Goal: Use online tool/utility: Utilize a website feature to perform a specific function

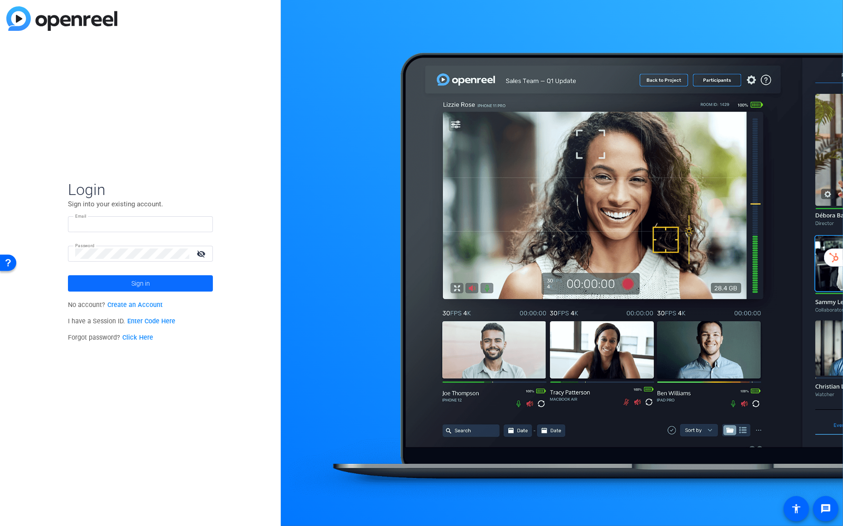
type input "[EMAIL_ADDRESS][DOMAIN_NAME]"
click at [158, 280] on span at bounding box center [140, 283] width 145 height 22
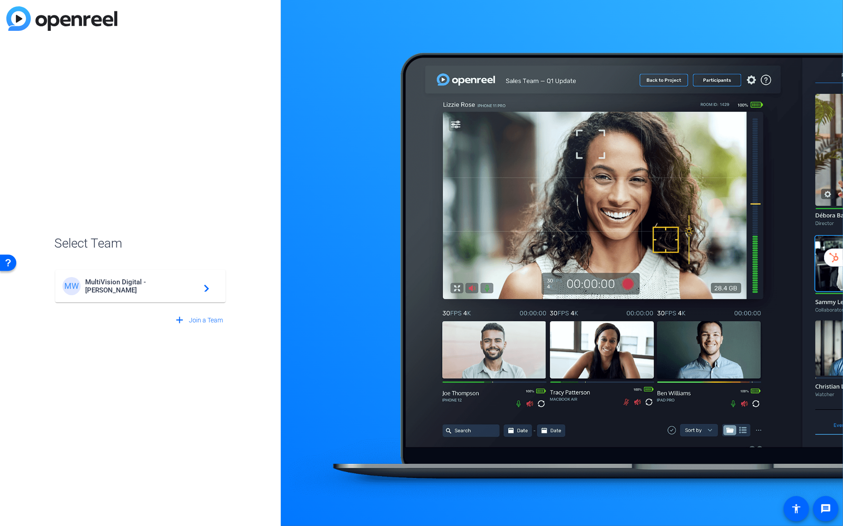
click at [158, 280] on div "MW MultiVision Digital - [PERSON_NAME] navigate_next" at bounding box center [141, 286] width 156 height 18
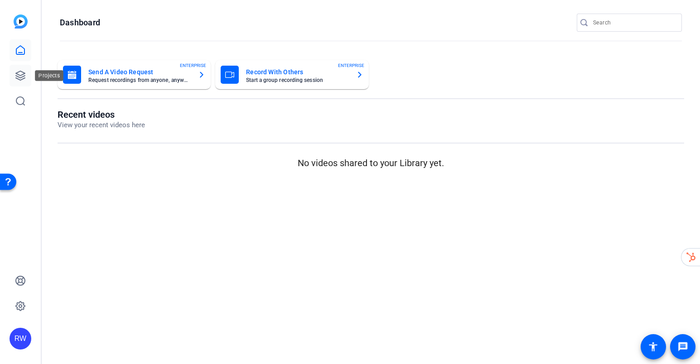
click at [17, 80] on icon at bounding box center [20, 75] width 11 height 11
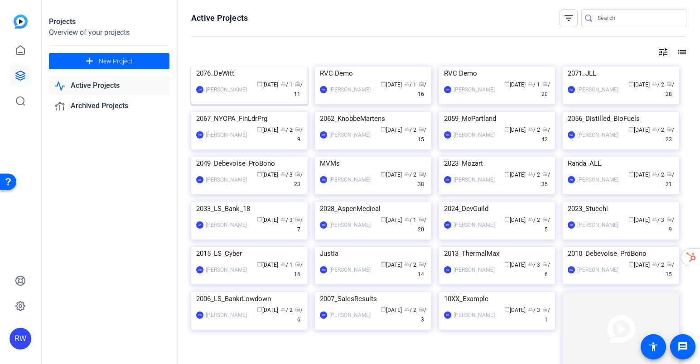
click at [238, 67] on img at bounding box center [249, 67] width 116 height 0
click at [353, 67] on img at bounding box center [373, 67] width 116 height 0
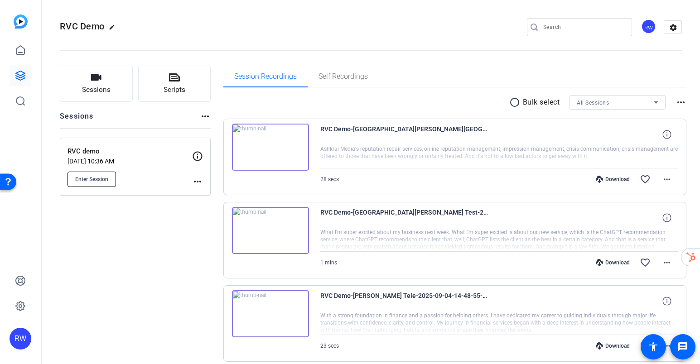
click at [97, 182] on span "Enter Session" at bounding box center [91, 179] width 33 height 7
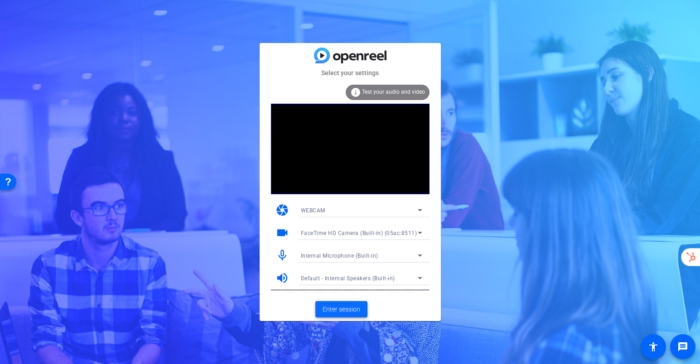
click at [348, 311] on span "Enter session" at bounding box center [342, 310] width 38 height 10
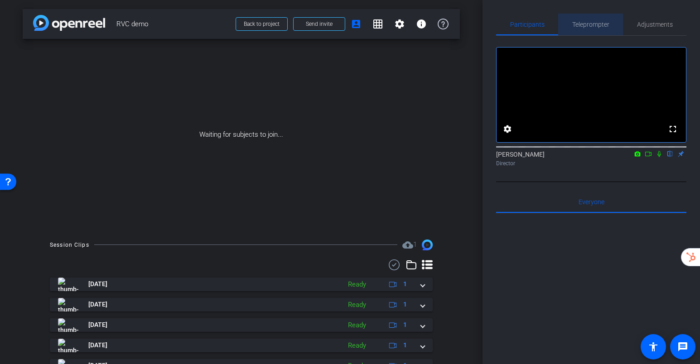
click at [592, 27] on span "Teleprompter" at bounding box center [590, 24] width 37 height 6
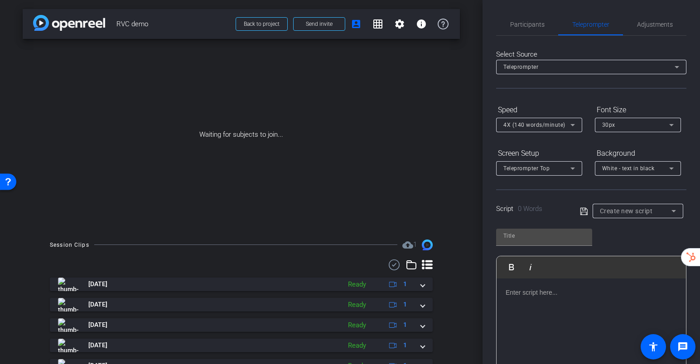
click at [519, 299] on div at bounding box center [591, 324] width 189 height 91
click at [528, 305] on div at bounding box center [591, 324] width 189 height 91
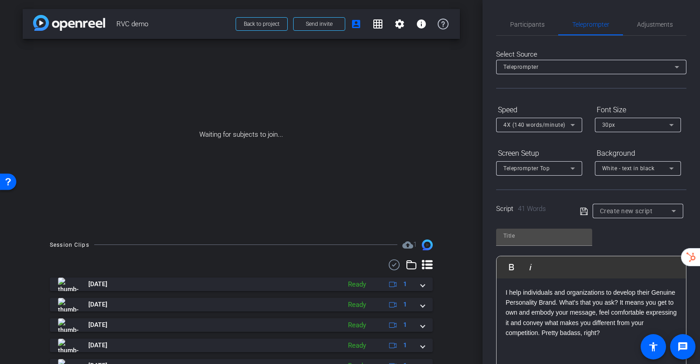
scroll to position [1747, 2]
click at [559, 306] on p "I help individuals and organizations to develop their Genuine Personality Brand…" at bounding box center [591, 313] width 171 height 51
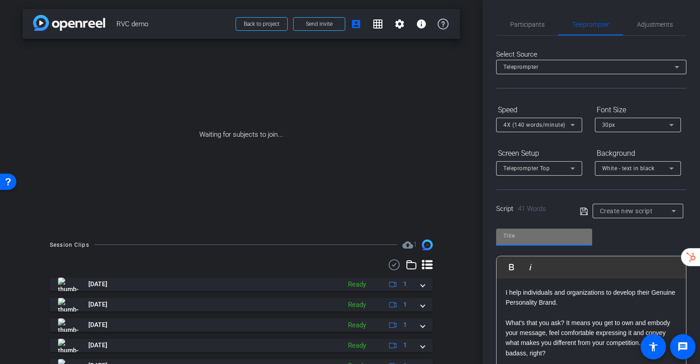
click at [551, 234] on input "text" at bounding box center [544, 236] width 82 height 11
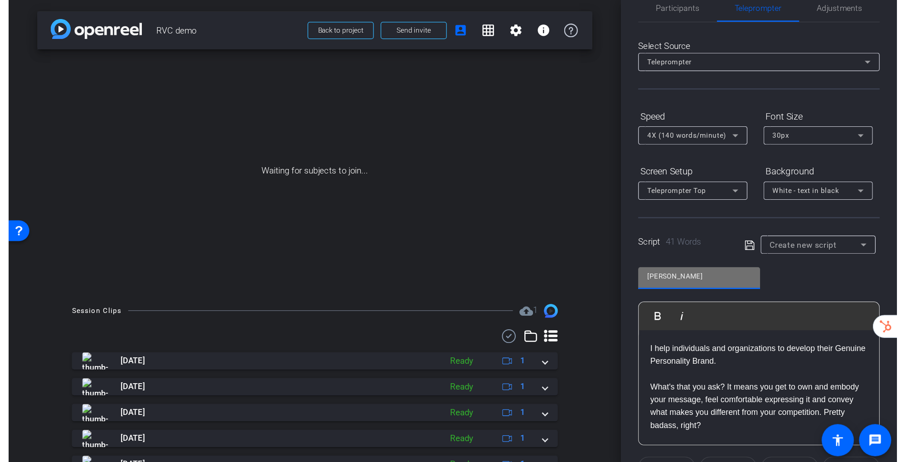
scroll to position [19, 0]
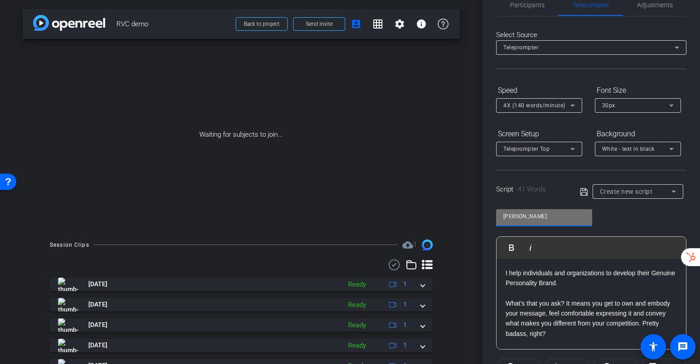
type input "Danielle"
click at [584, 191] on icon at bounding box center [584, 192] width 8 height 11
click at [351, 23] on mat-icon "account_box" at bounding box center [356, 24] width 11 height 11
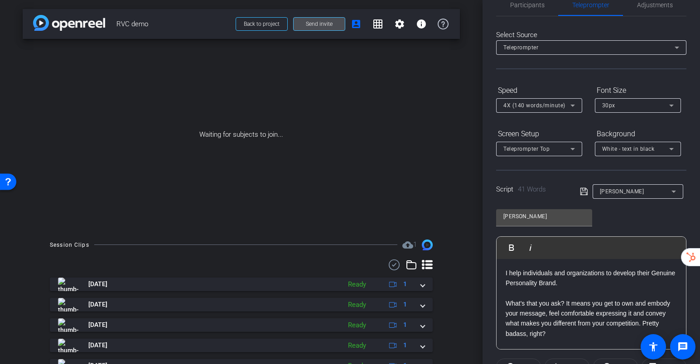
click at [328, 23] on span "Send invite" at bounding box center [319, 23] width 27 height 7
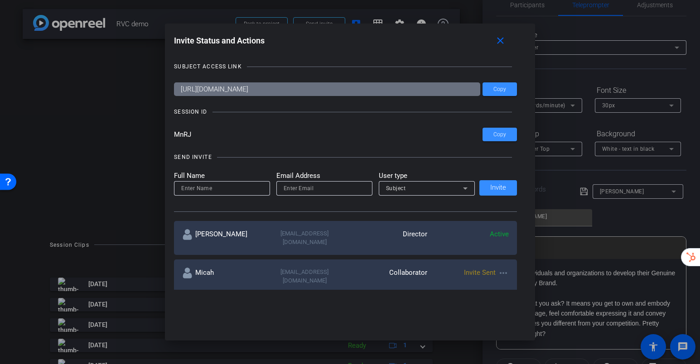
drag, startPoint x: 175, startPoint y: 135, endPoint x: 194, endPoint y: 135, distance: 19.0
click at [194, 135] on input "MnRJ" at bounding box center [328, 135] width 309 height 14
click at [499, 44] on mat-icon "close" at bounding box center [500, 40] width 11 height 11
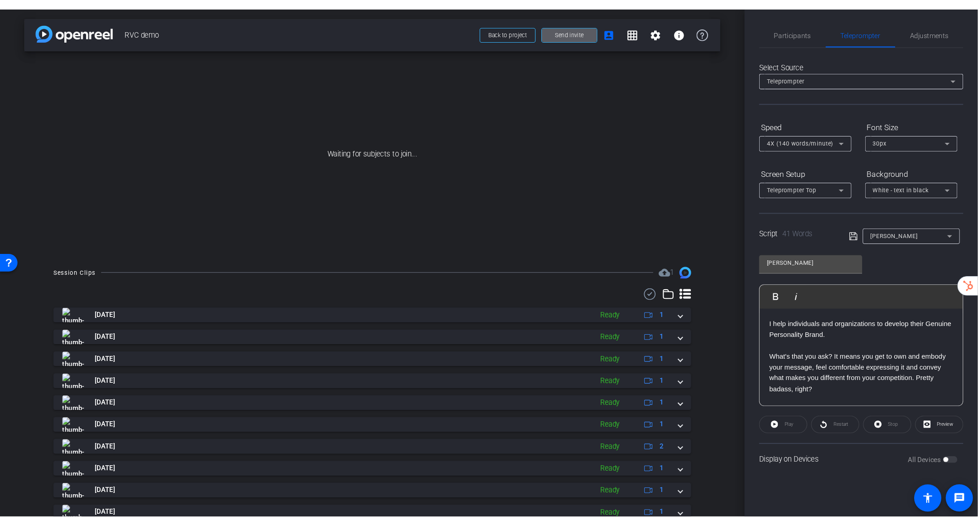
scroll to position [1586, 2]
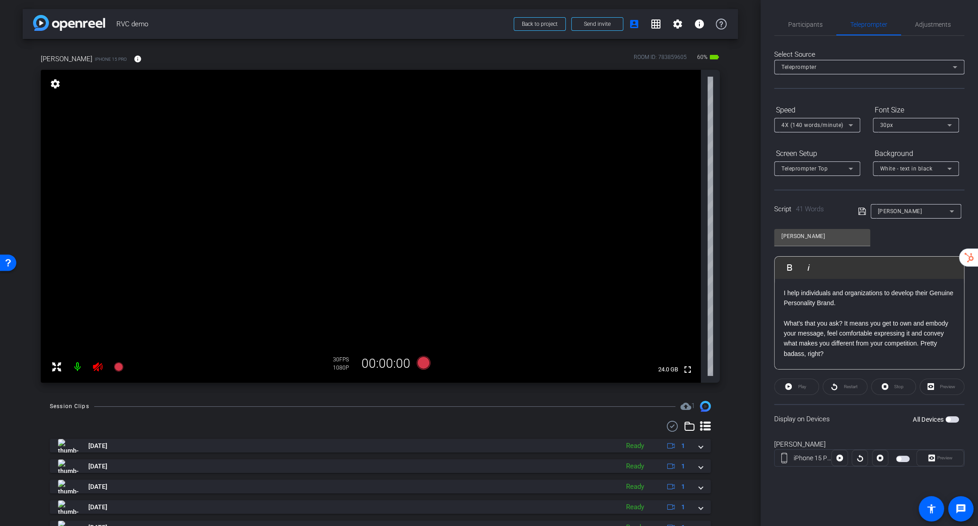
click at [98, 364] on icon at bounding box center [97, 366] width 11 height 11
click at [700, 27] on span "Participants" at bounding box center [805, 24] width 34 height 6
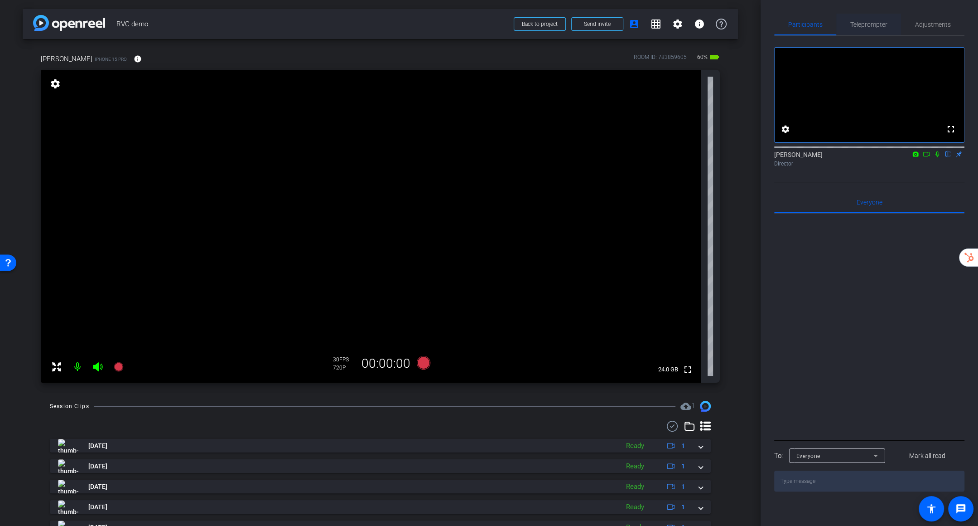
click at [700, 24] on span "Teleprompter" at bounding box center [868, 24] width 37 height 6
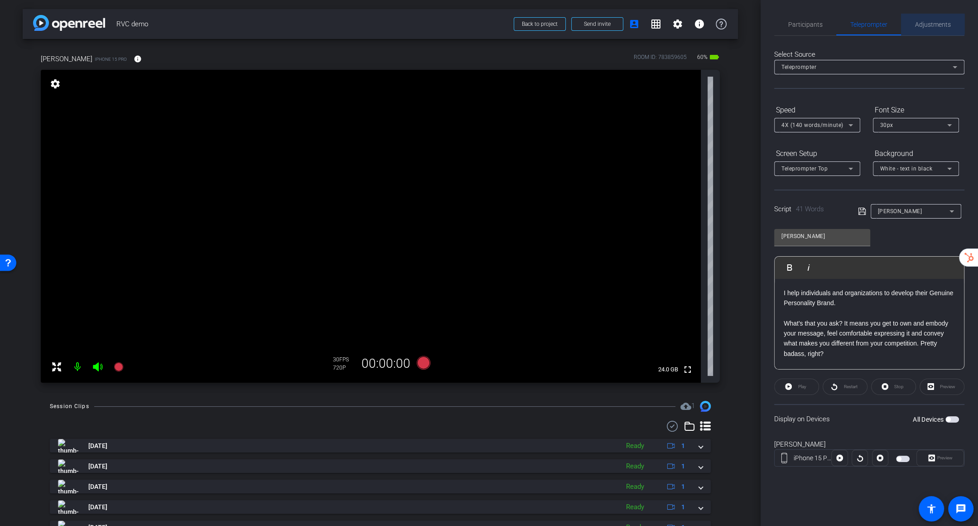
click at [700, 24] on span "Adjustments" at bounding box center [933, 24] width 36 height 6
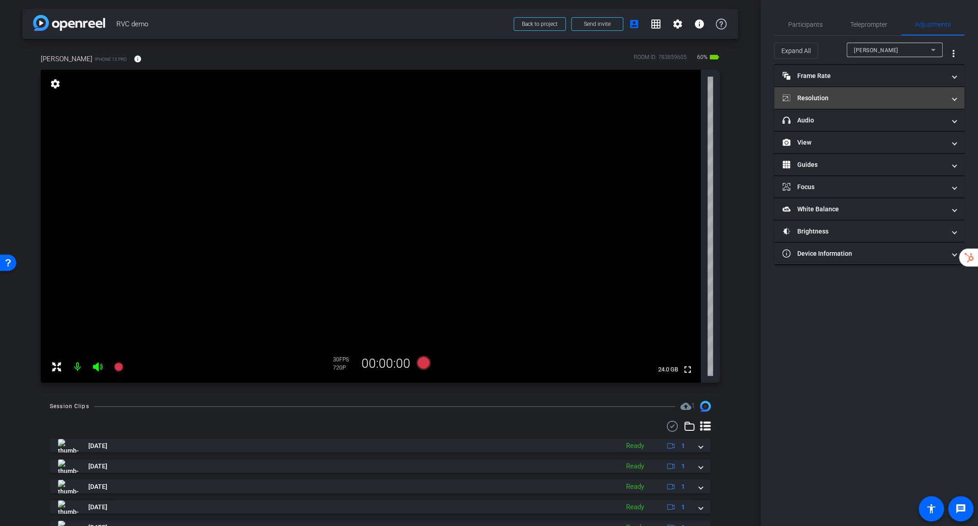
click at [700, 101] on mat-panel-title "Resolution" at bounding box center [863, 98] width 163 height 10
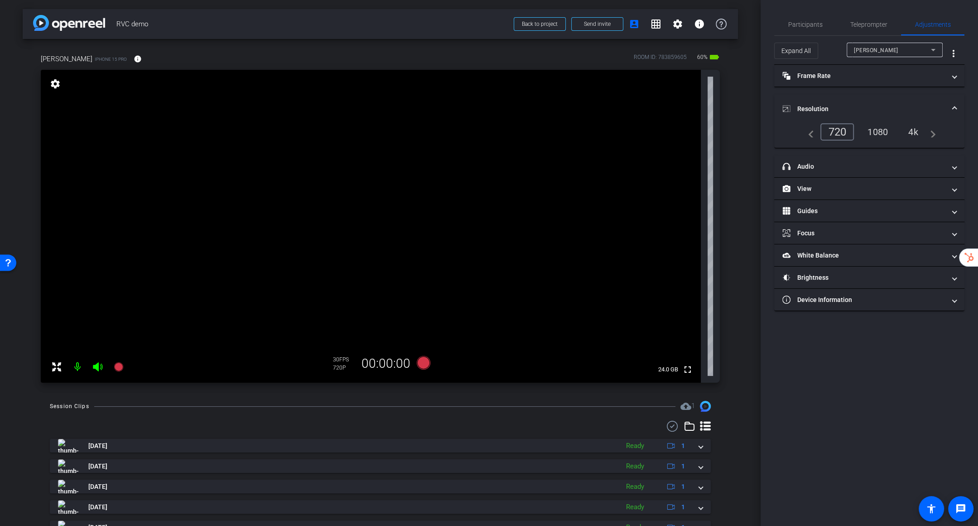
click at [700, 131] on div "4k" at bounding box center [914, 131] width 24 height 15
click at [700, 132] on div "4k" at bounding box center [914, 131] width 24 height 15
click at [700, 133] on div "1080" at bounding box center [878, 131] width 34 height 15
click at [700, 130] on div "4k" at bounding box center [914, 131] width 24 height 15
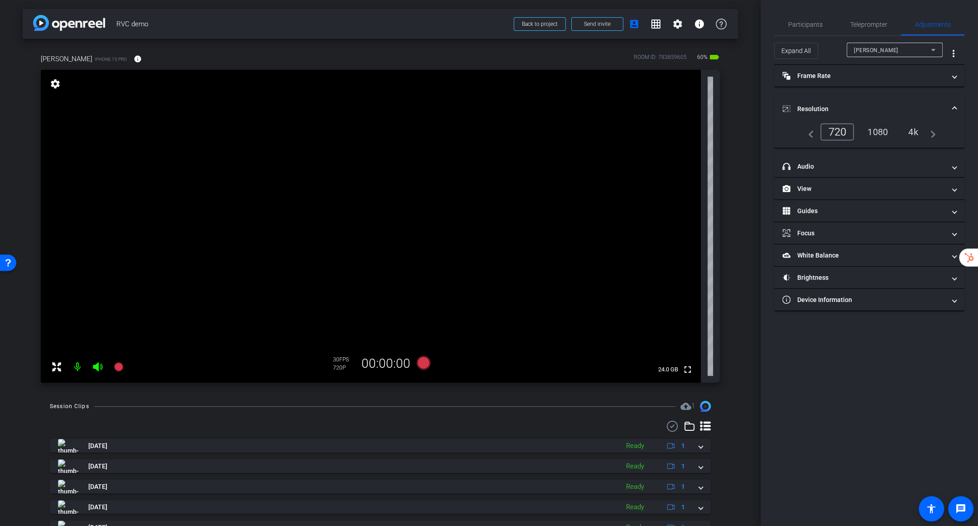
click at [700, 130] on div "4k" at bounding box center [914, 131] width 24 height 15
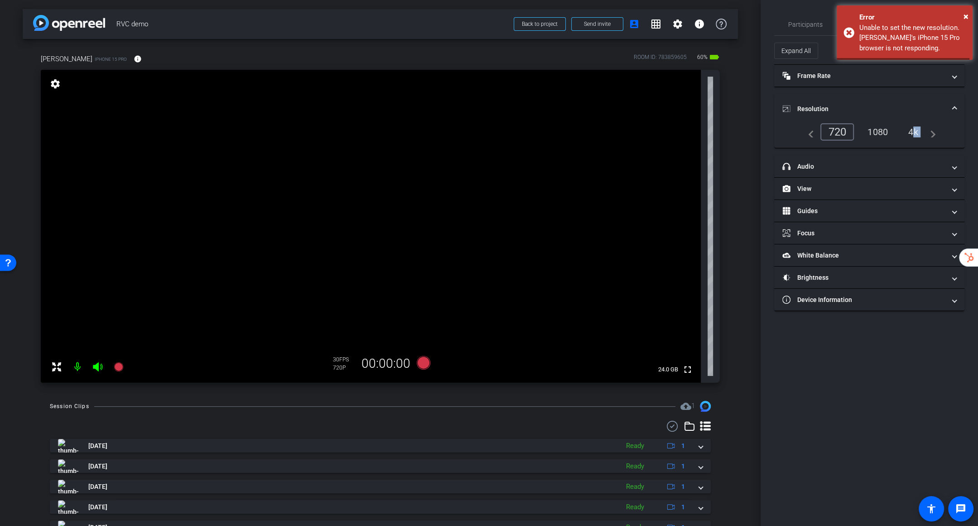
click at [700, 130] on div "4k" at bounding box center [914, 131] width 24 height 15
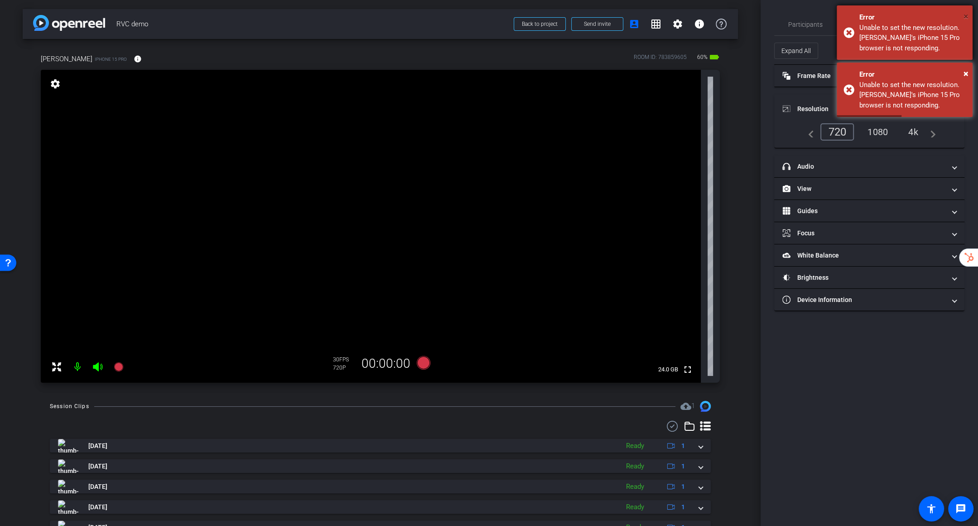
click at [700, 14] on span "×" at bounding box center [966, 16] width 5 height 11
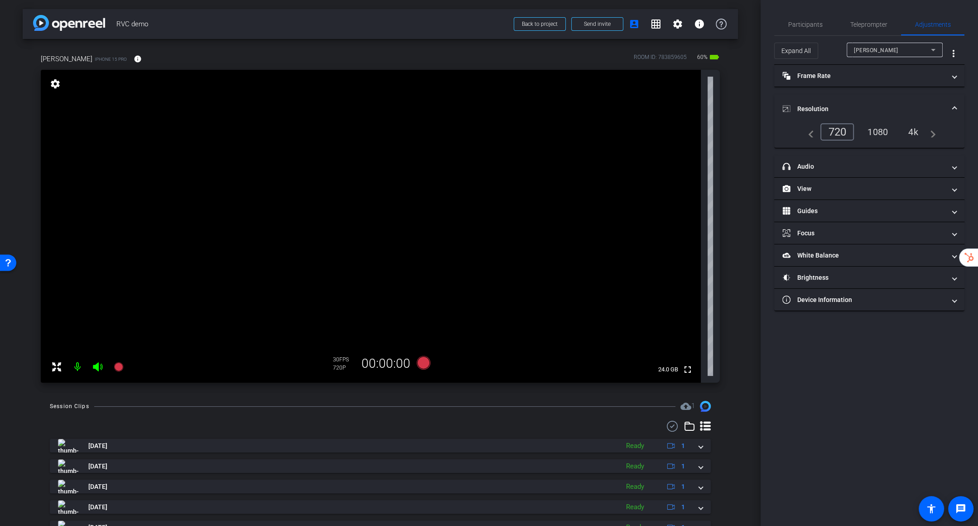
click at [700, 14] on div "Participants Teleprompter Adjustments settings Robert Weiss flip Director Every…" at bounding box center [869, 263] width 217 height 526
click at [700, 188] on mat-panel-title "View" at bounding box center [863, 189] width 163 height 10
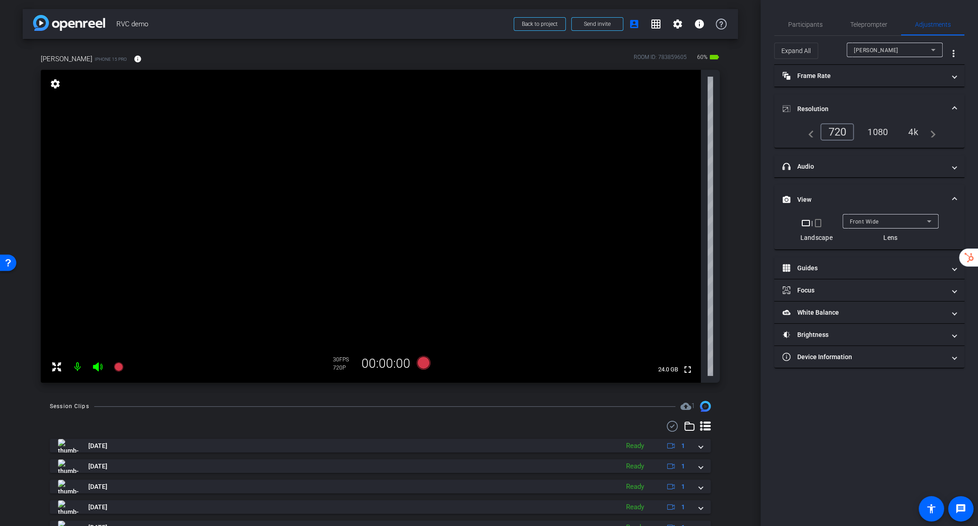
click at [700, 222] on span "Front Wide" at bounding box center [864, 221] width 29 height 6
click at [700, 239] on span "Back Wide" at bounding box center [864, 238] width 29 height 11
click at [700, 131] on div "4k" at bounding box center [914, 131] width 24 height 15
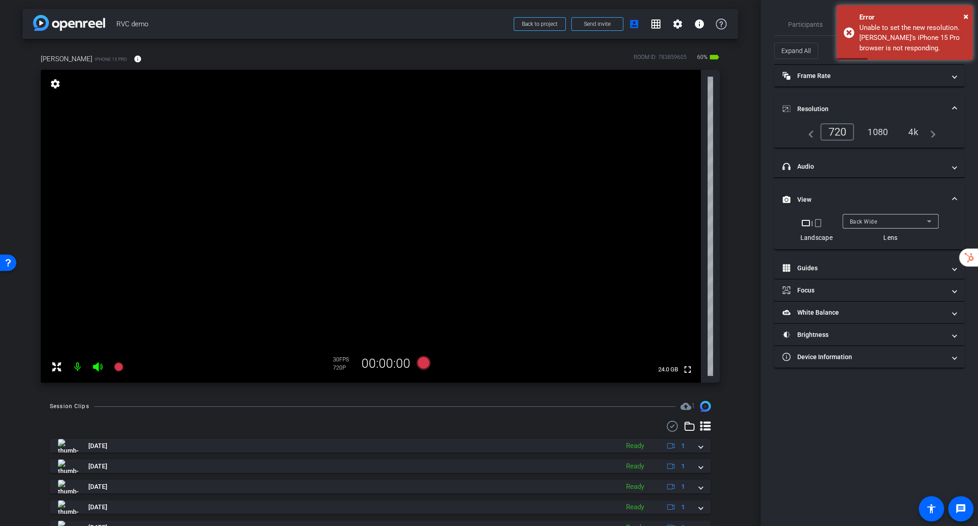
click at [78, 364] on mat-icon at bounding box center [77, 366] width 18 height 18
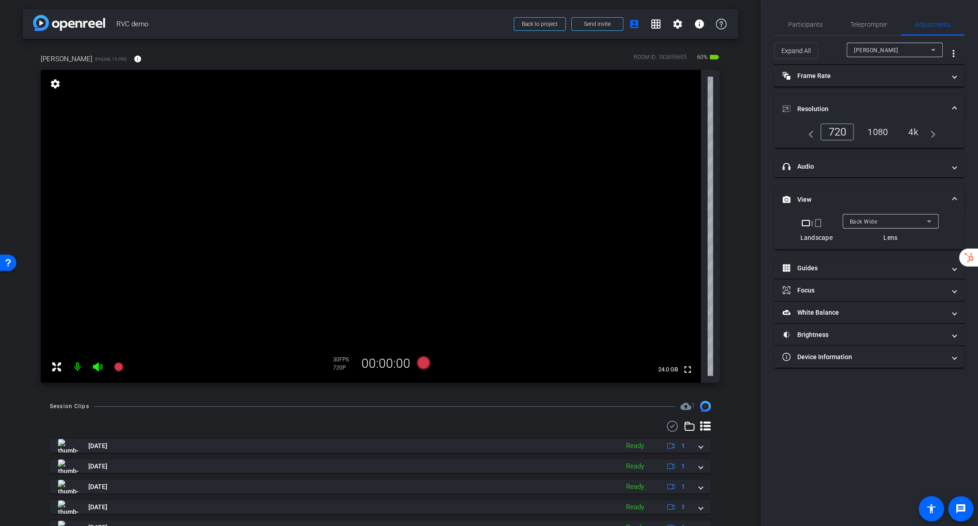
click at [76, 364] on mat-icon at bounding box center [77, 366] width 18 height 18
